Goal: Information Seeking & Learning: Learn about a topic

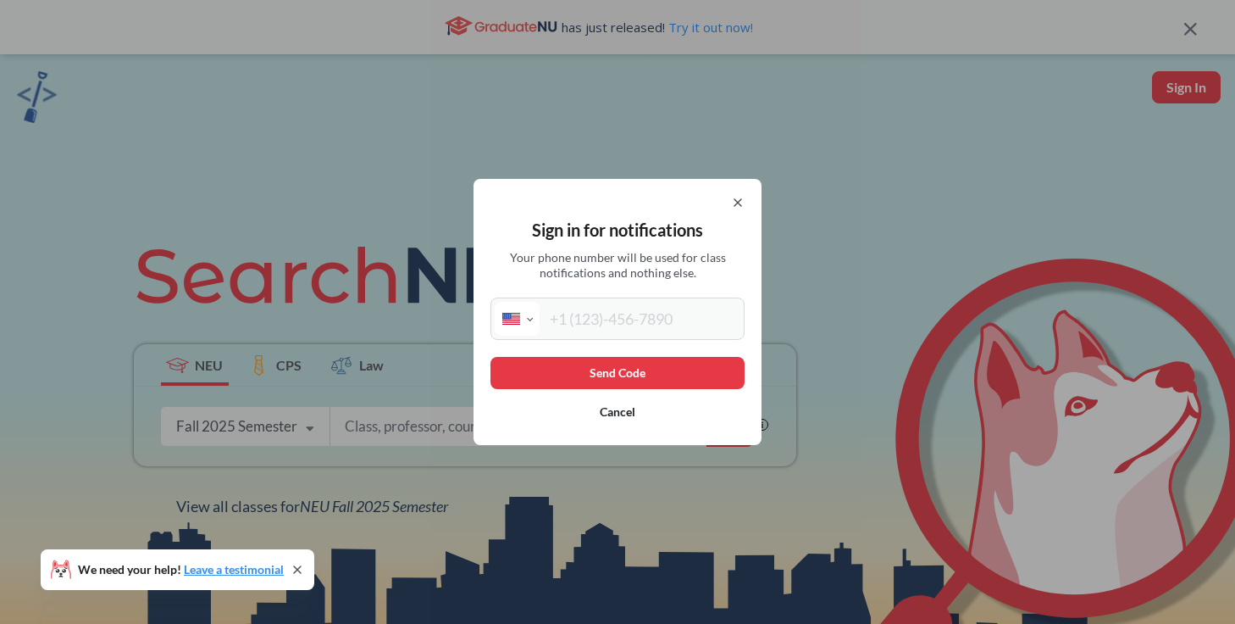
select select "US"
click at [613, 309] on input "tel" at bounding box center [640, 319] width 201 height 34
type input "[PHONE_NUMBER]"
click at [658, 370] on button "Send Code" at bounding box center [618, 373] width 254 height 32
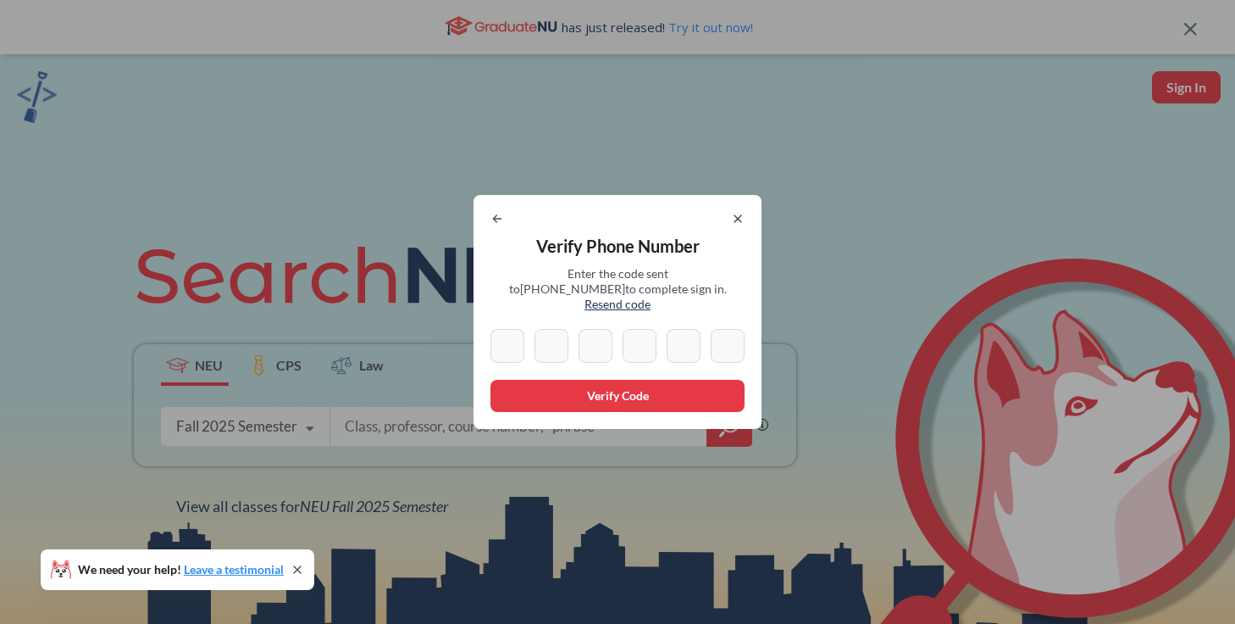
type input "3"
type input "2"
type input "0"
type input "2"
type input "3"
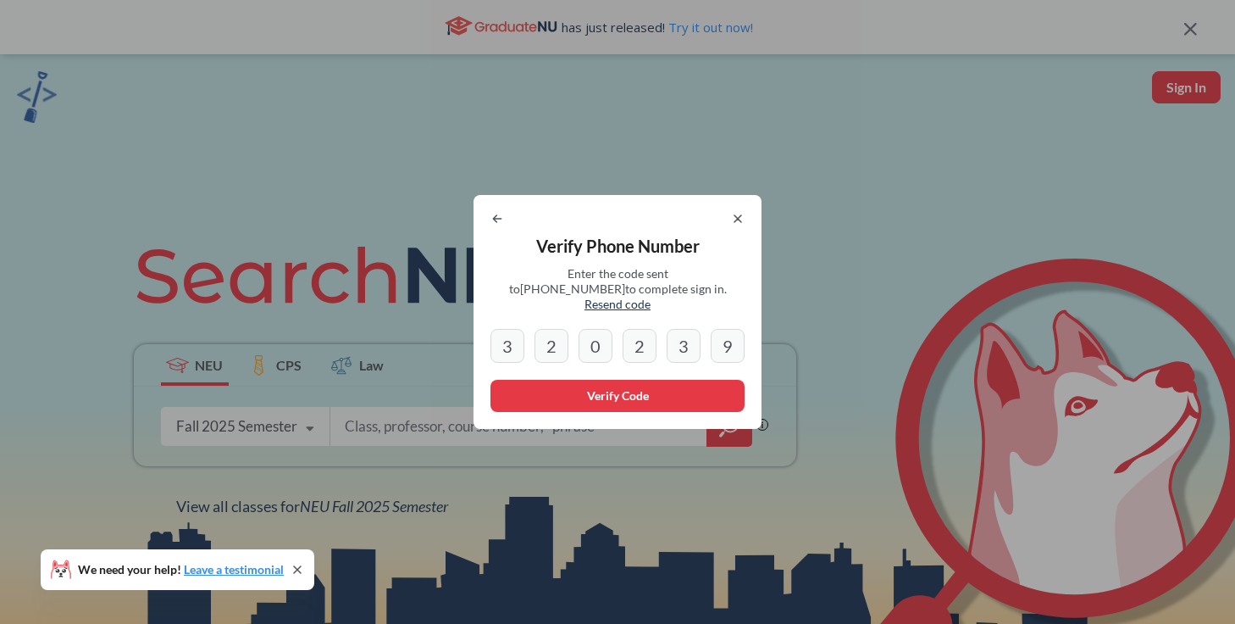
type input "9"
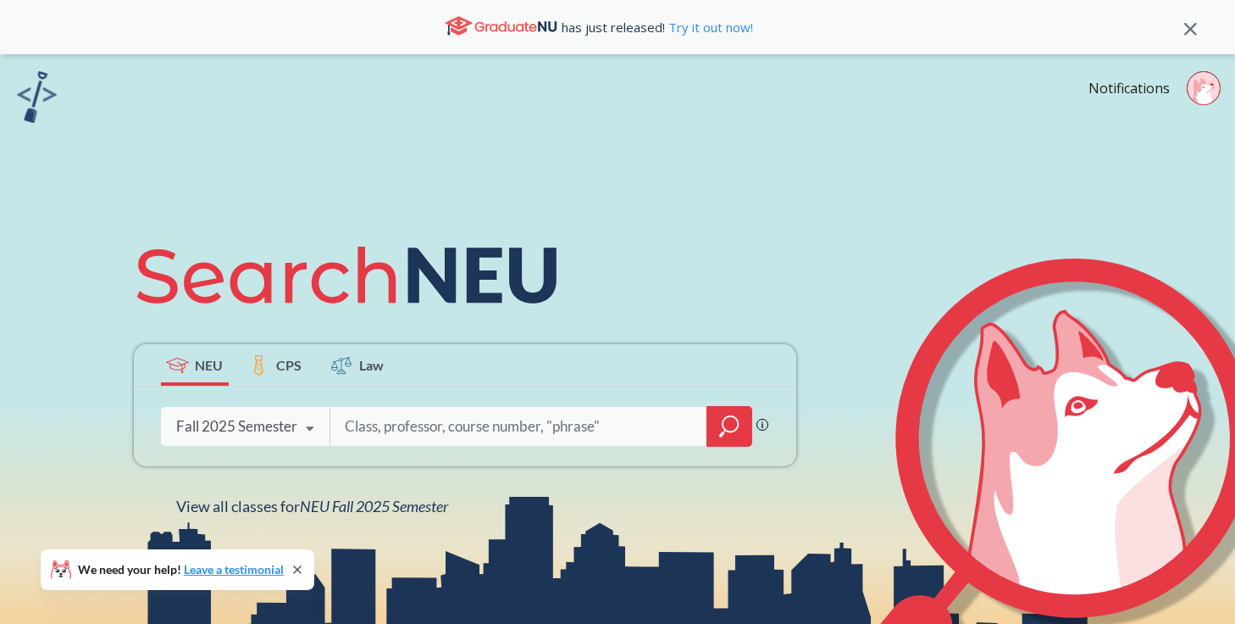
click at [487, 422] on input "search" at bounding box center [519, 426] width 352 height 36
type input "CS 5002"
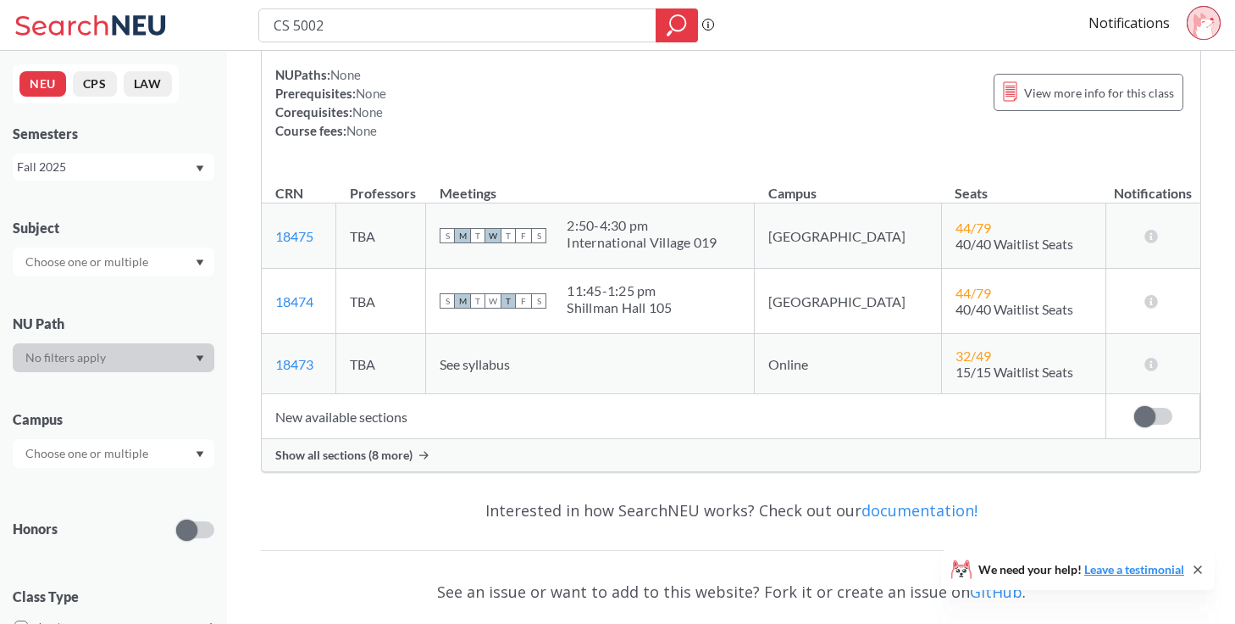
scroll to position [223, 0]
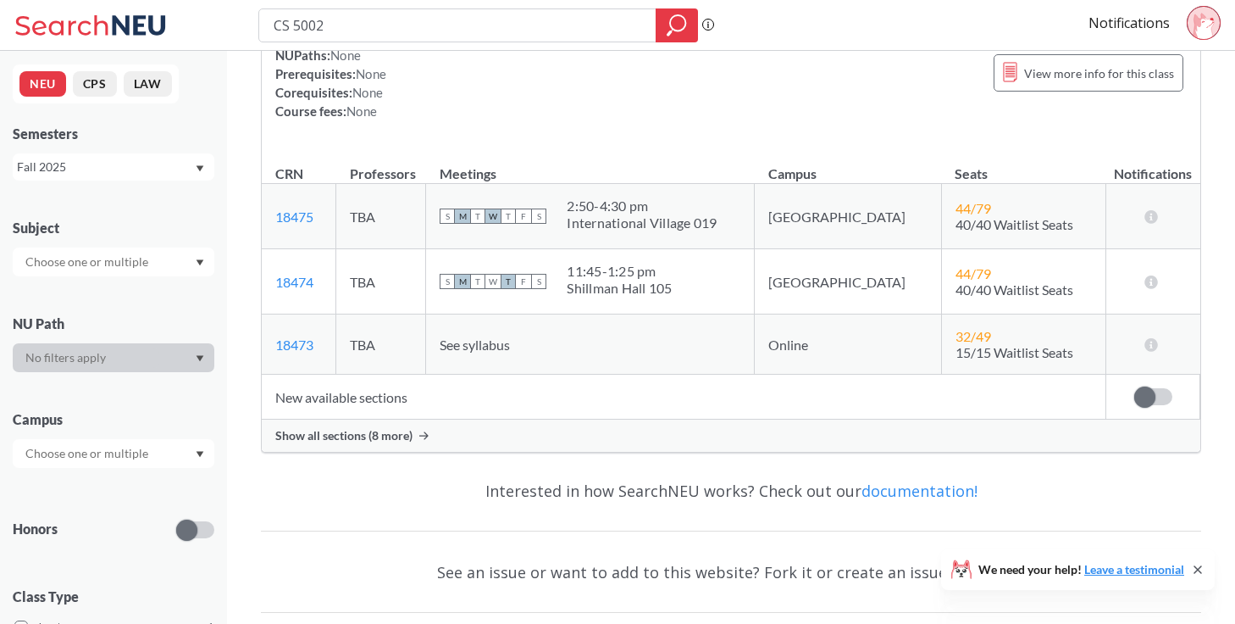
click at [383, 405] on td "New available sections" at bounding box center [684, 397] width 845 height 45
click at [386, 441] on span "Show all sections (8 more)" at bounding box center [343, 435] width 137 height 15
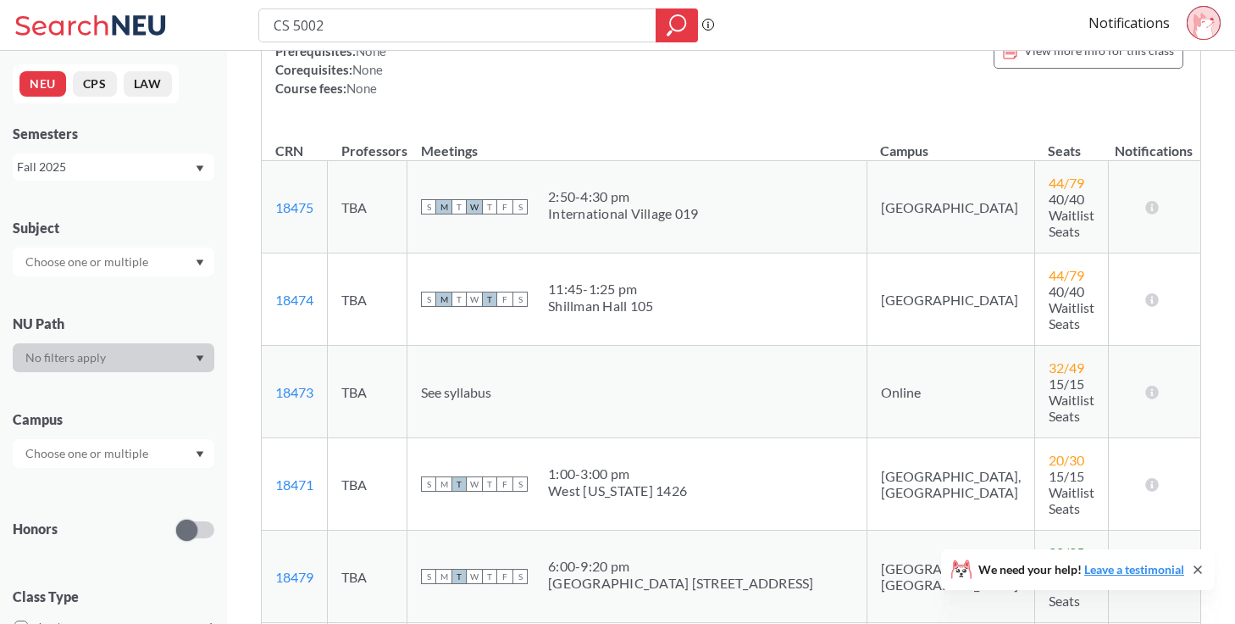
scroll to position [0, 0]
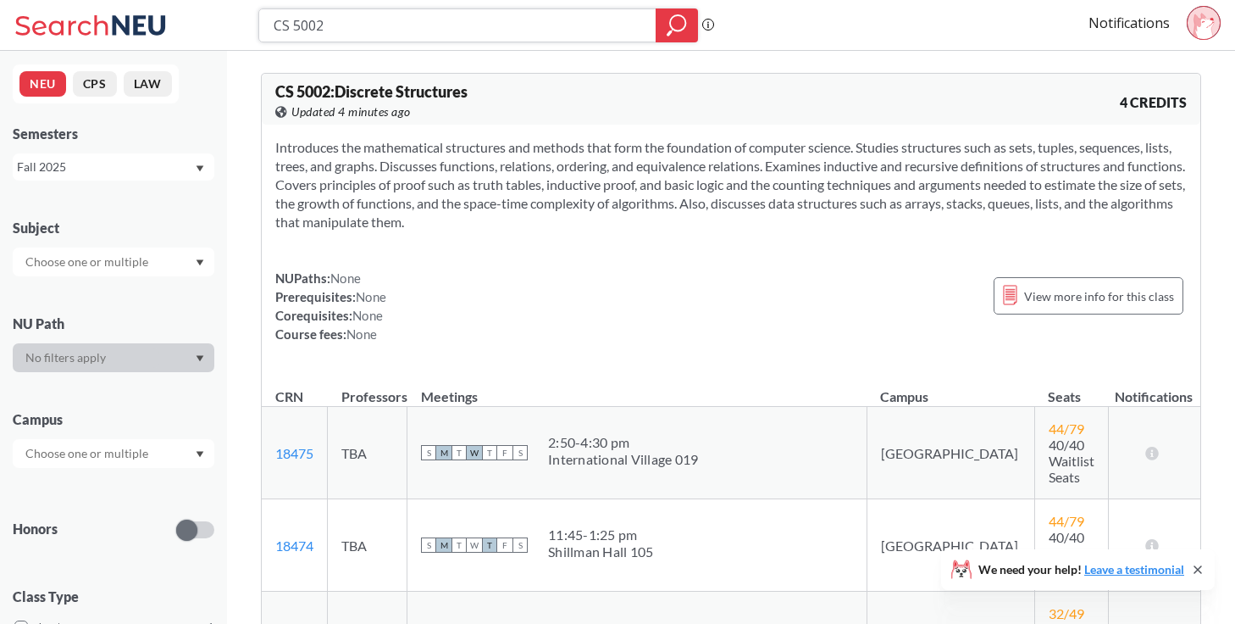
click at [349, 21] on input "CS 5002" at bounding box center [458, 25] width 372 height 29
type input "CS 5001"
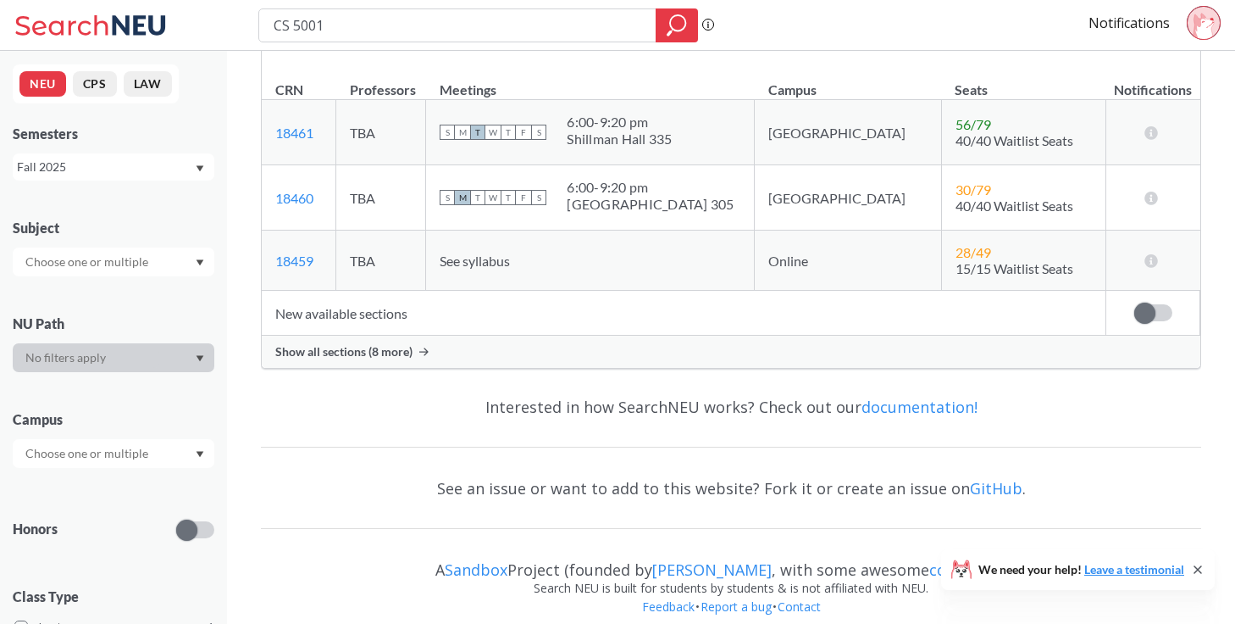
scroll to position [332, 0]
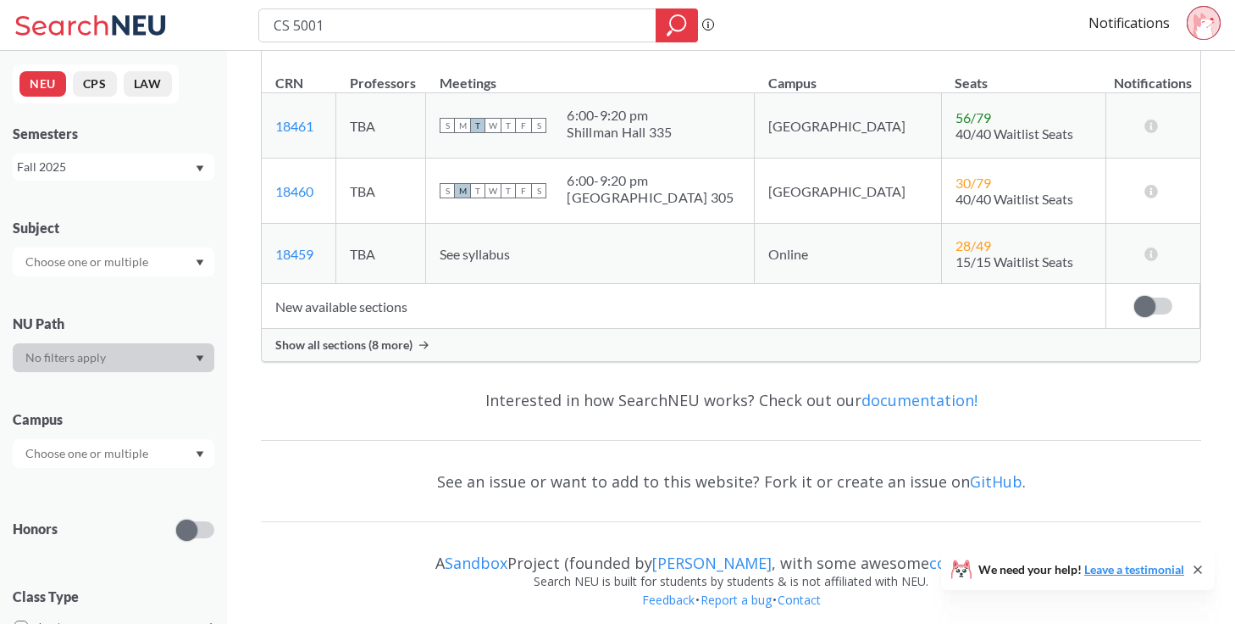
click at [381, 343] on span "Show all sections (8 more)" at bounding box center [343, 344] width 137 height 15
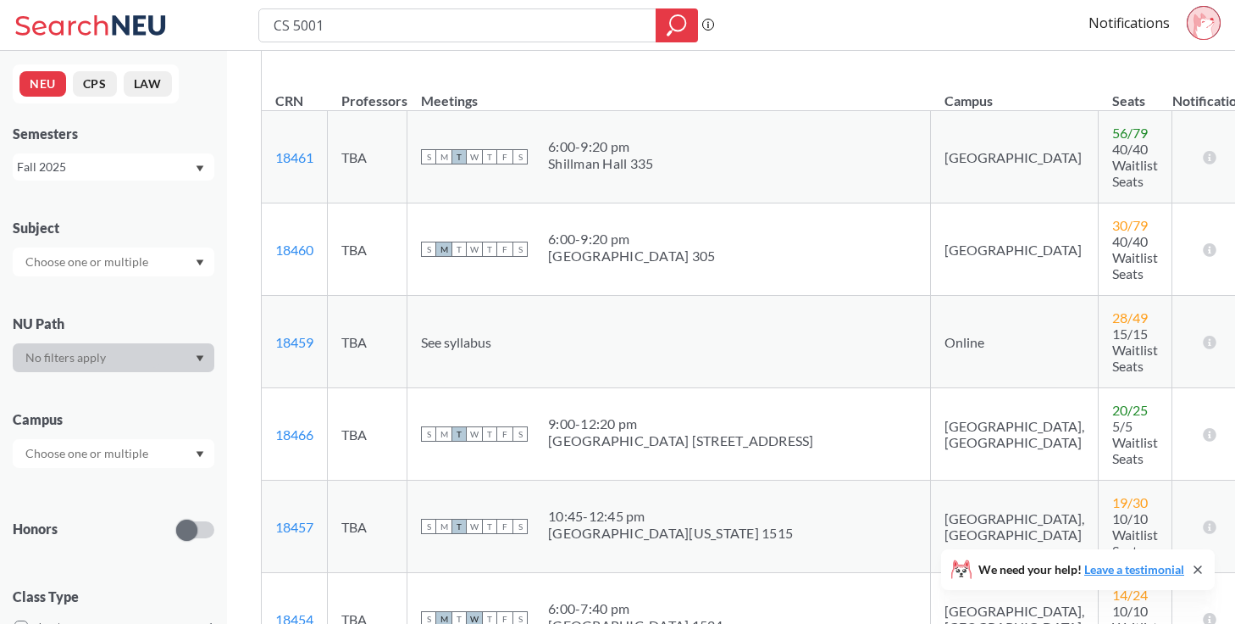
scroll to position [0, 0]
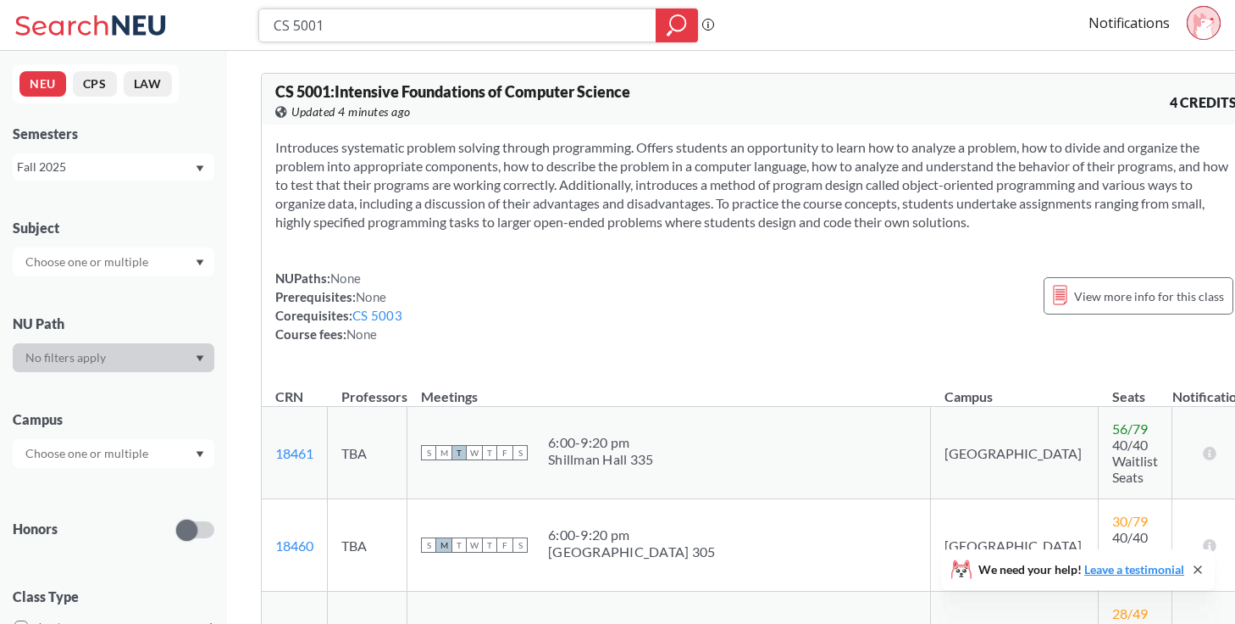
click at [358, 27] on input "CS 5001" at bounding box center [458, 25] width 372 height 29
type input "CS 5003"
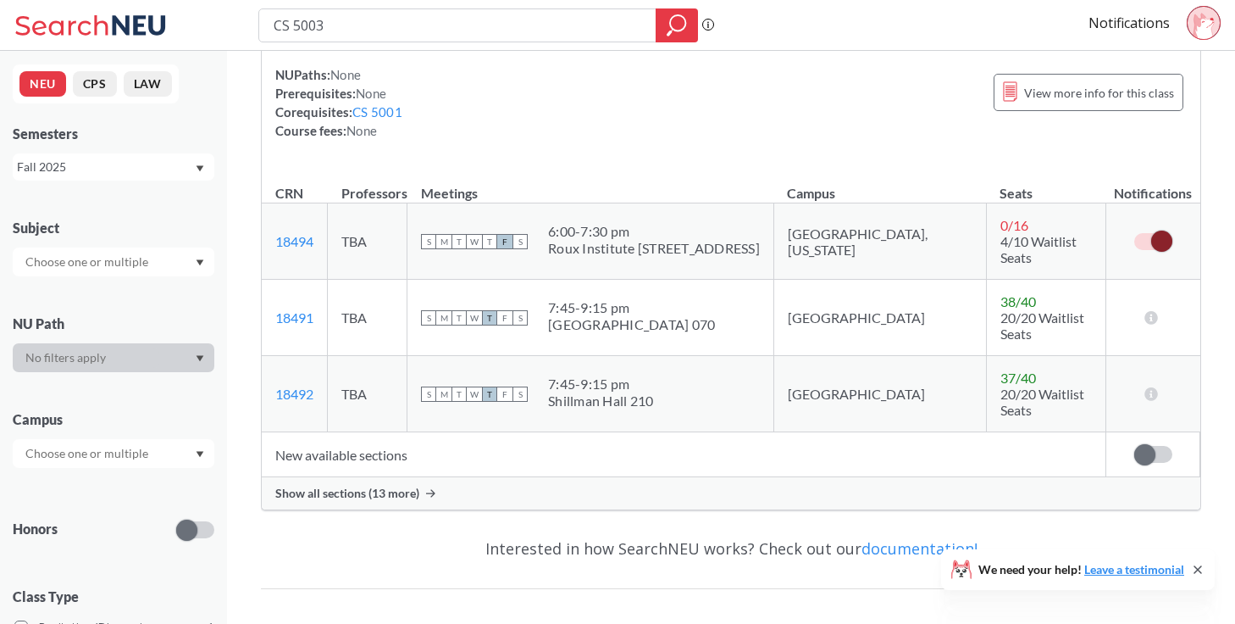
scroll to position [131, 0]
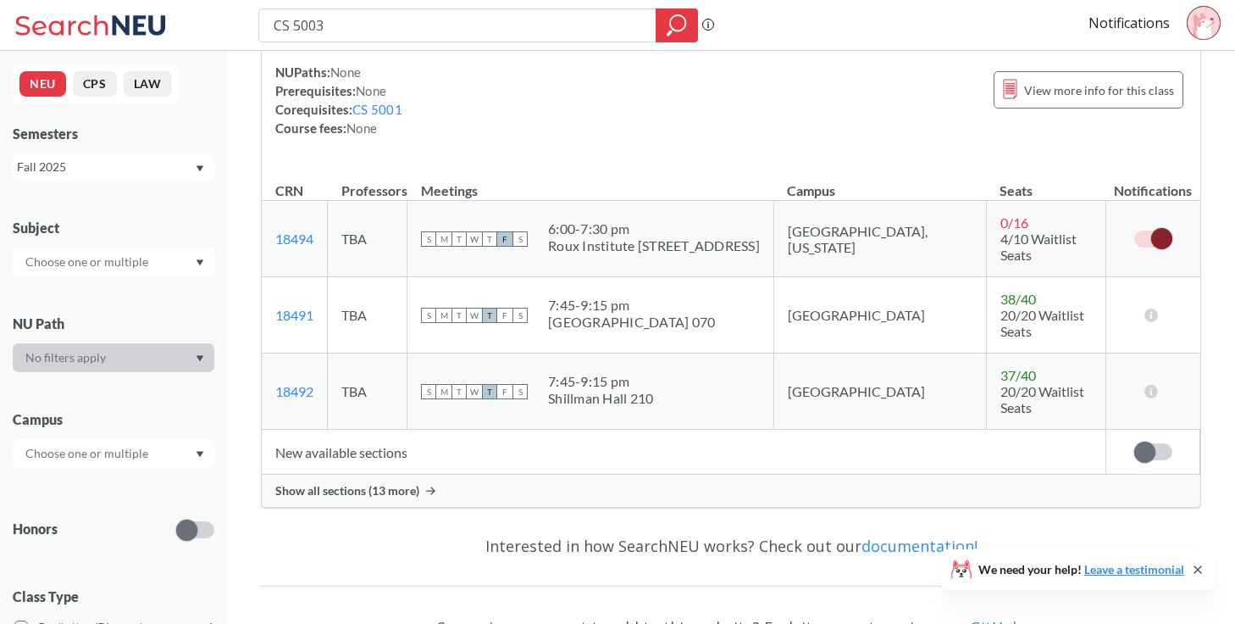
click at [370, 483] on span "Show all sections (13 more)" at bounding box center [347, 490] width 144 height 15
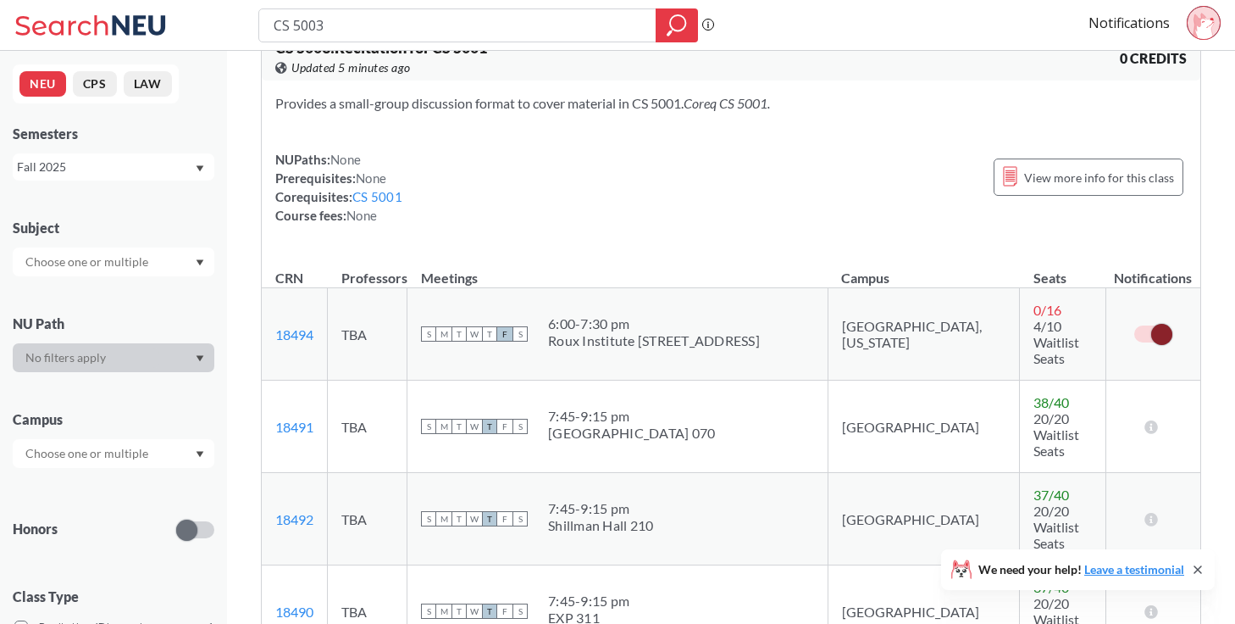
scroll to position [0, 0]
